Goal: Find specific page/section: Find specific page/section

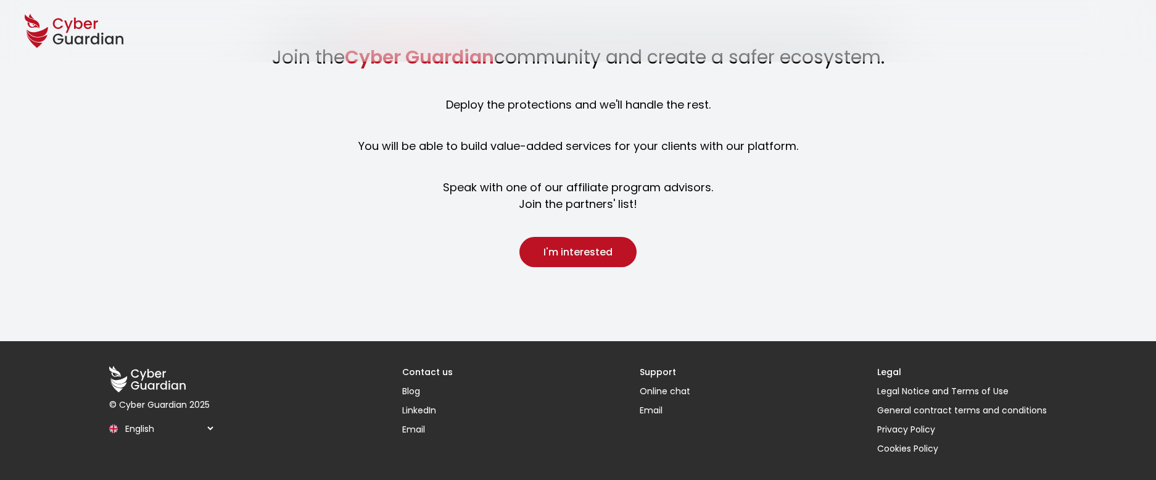
click at [584, 250] on button "I'm interested" at bounding box center [577, 252] width 117 height 30
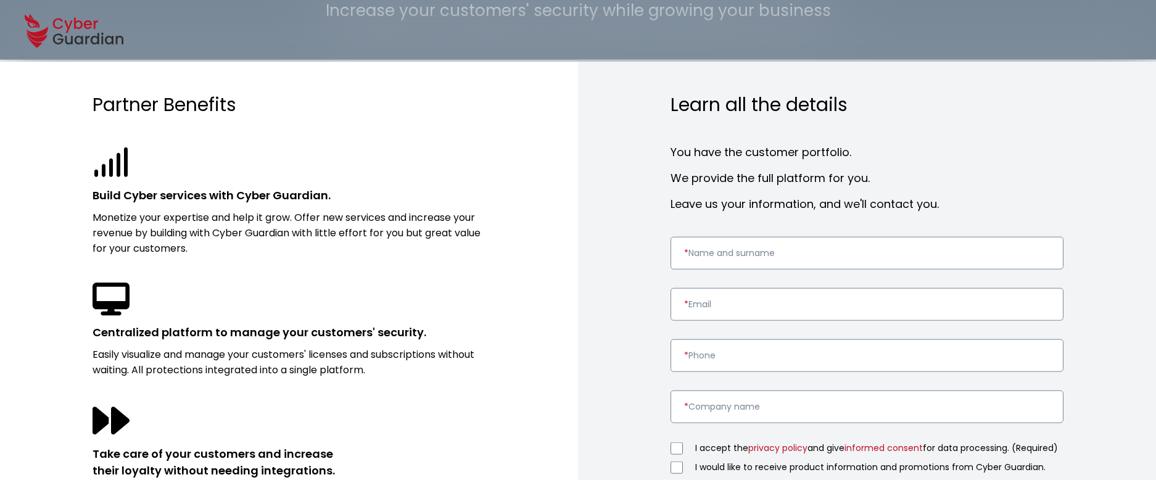
scroll to position [320, 0]
